Goal: Information Seeking & Learning: Learn about a topic

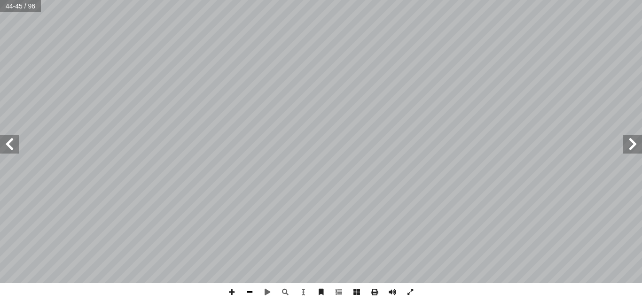
click at [247, 294] on span at bounding box center [249, 292] width 18 height 18
click at [268, 287] on span at bounding box center [267, 292] width 18 height 18
click at [270, 290] on span at bounding box center [267, 292] width 18 height 18
click at [9, 147] on span at bounding box center [9, 144] width 19 height 19
